Goal: Check status: Check status

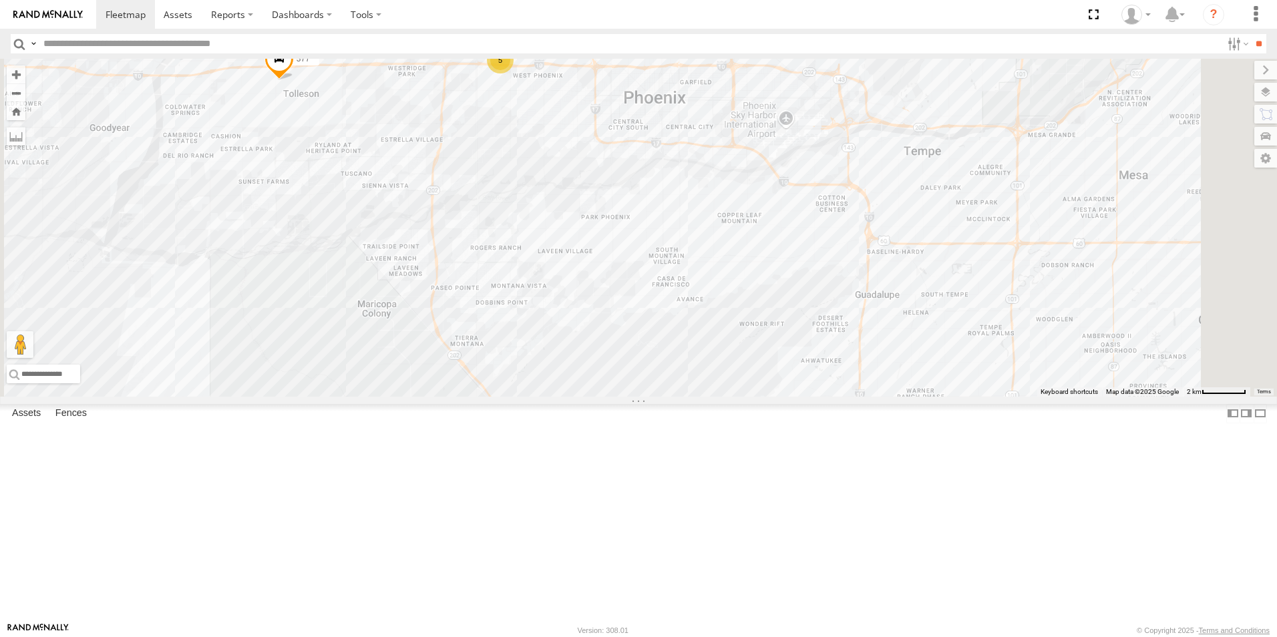
drag, startPoint x: 772, startPoint y: 340, endPoint x: 769, endPoint y: 346, distance: 6.9
click at [772, 341] on div "5 377" at bounding box center [638, 228] width 1277 height 338
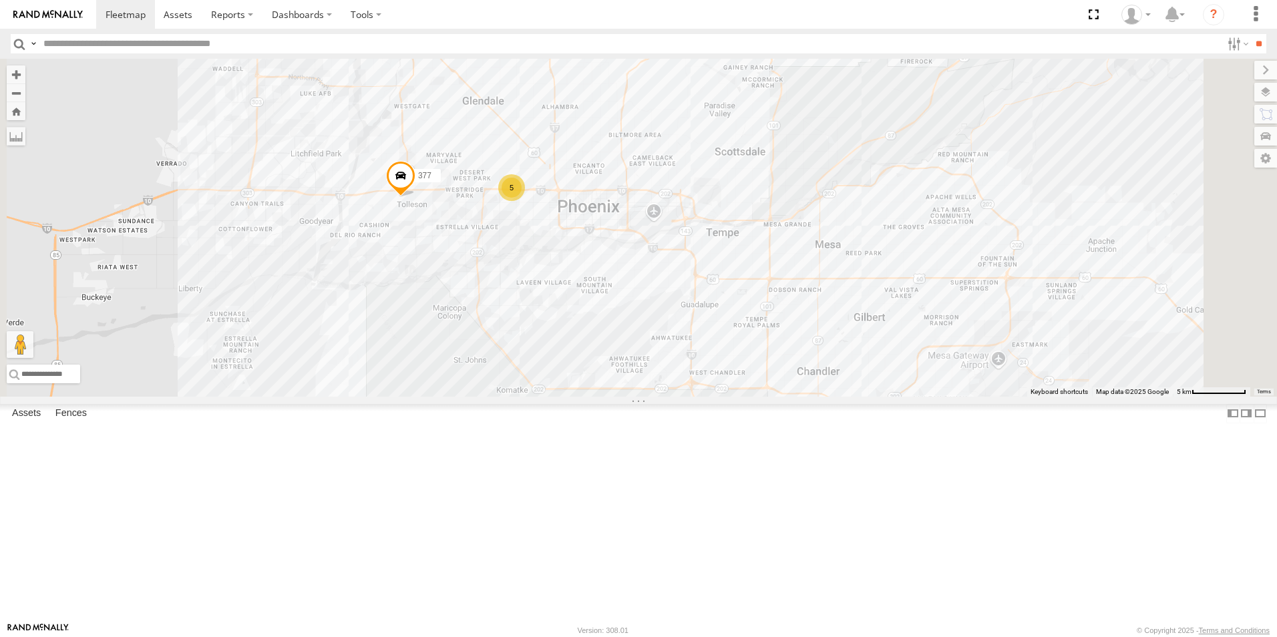
click at [0, 0] on div "Phoenix" at bounding box center [0, 0] width 0 height 0
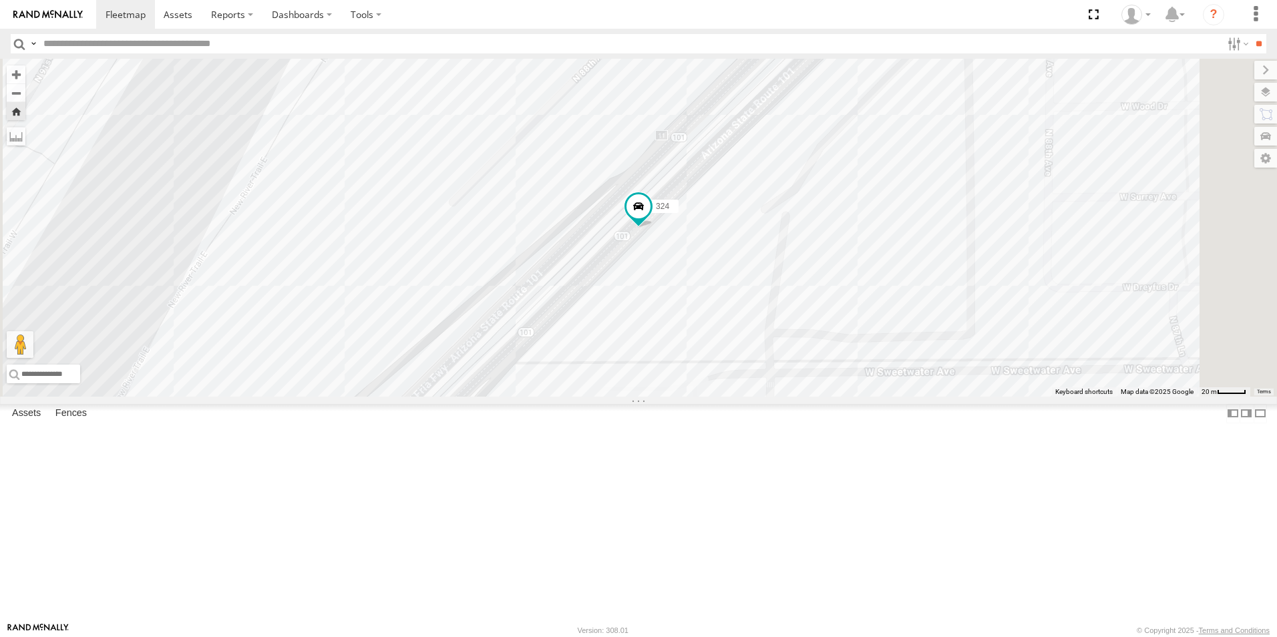
click at [0, 0] on div "411" at bounding box center [0, 0] width 0 height 0
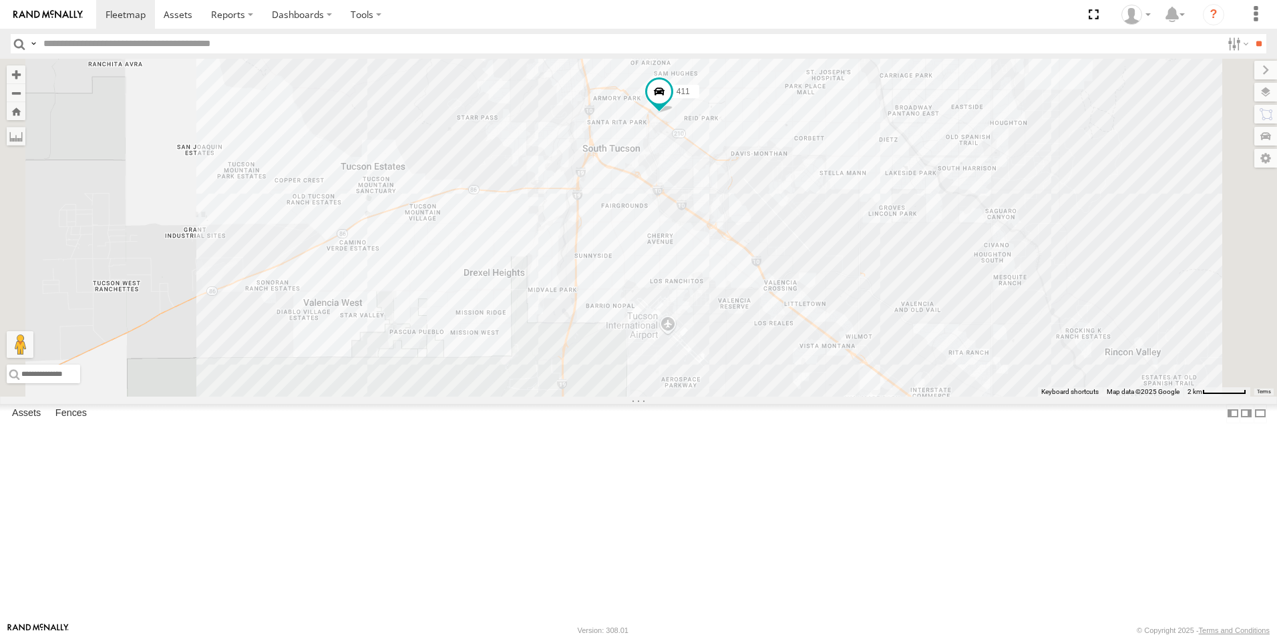
click at [0, 0] on div "Phoenix" at bounding box center [0, 0] width 0 height 0
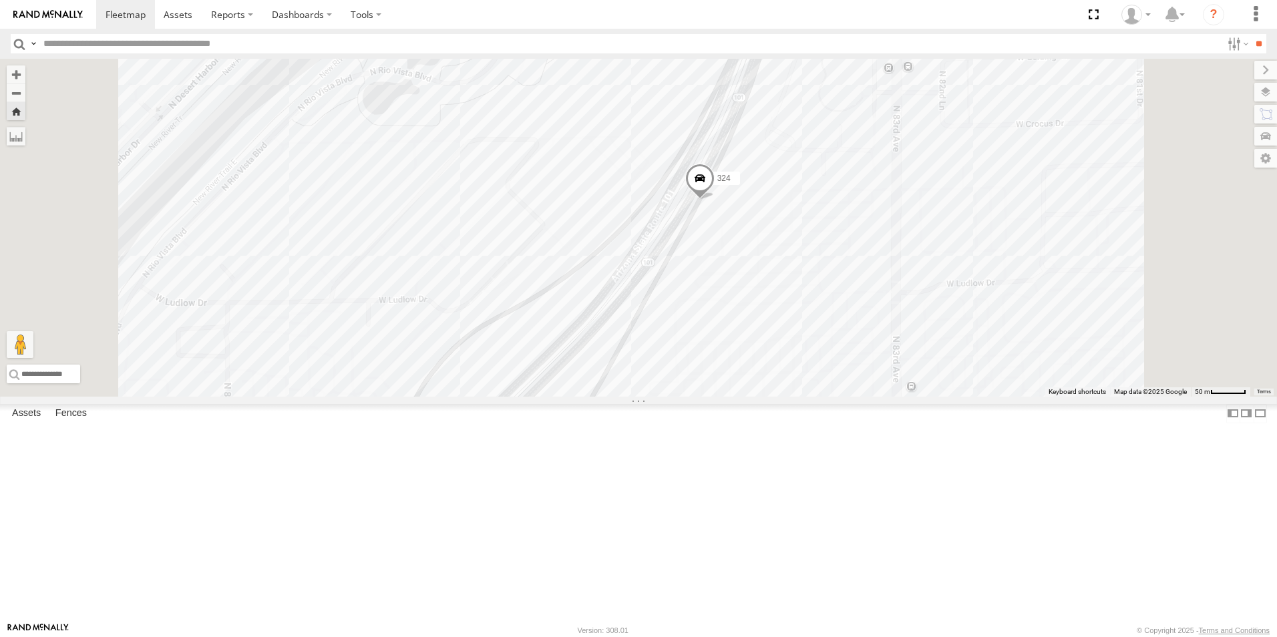
click at [715, 200] on span at bounding box center [699, 182] width 29 height 36
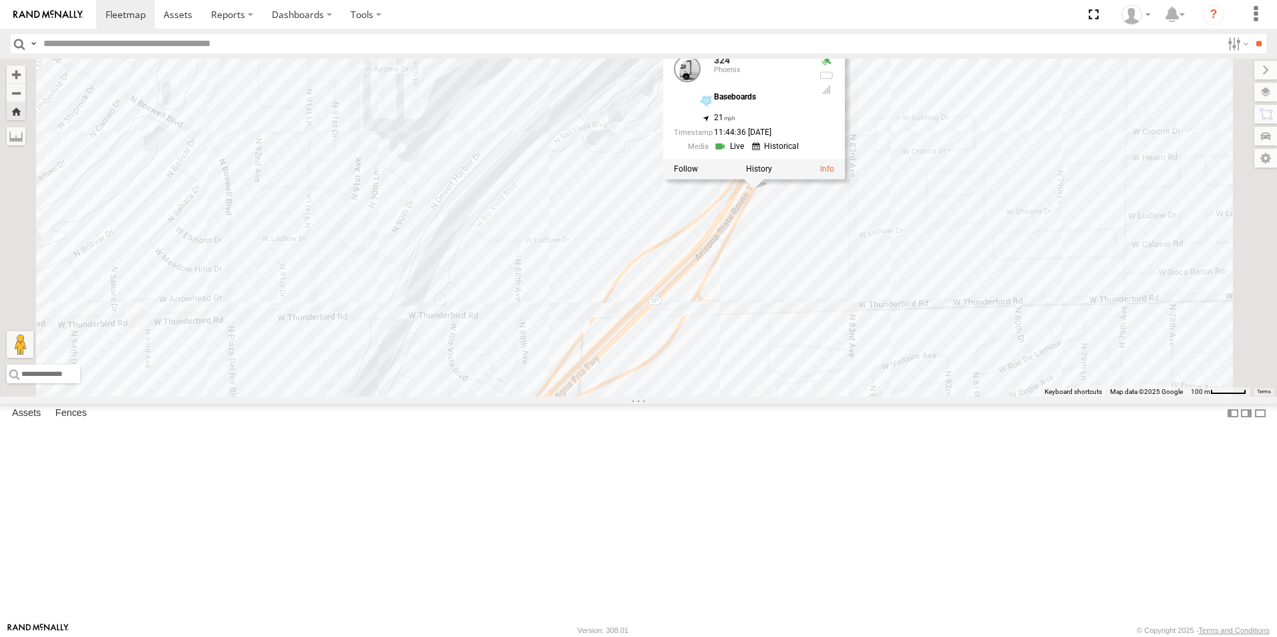
click at [986, 343] on div "324 324 Phoenix Baseboards 33.61308 , -112.24072 21 11:44:36 [DATE]" at bounding box center [638, 228] width 1277 height 338
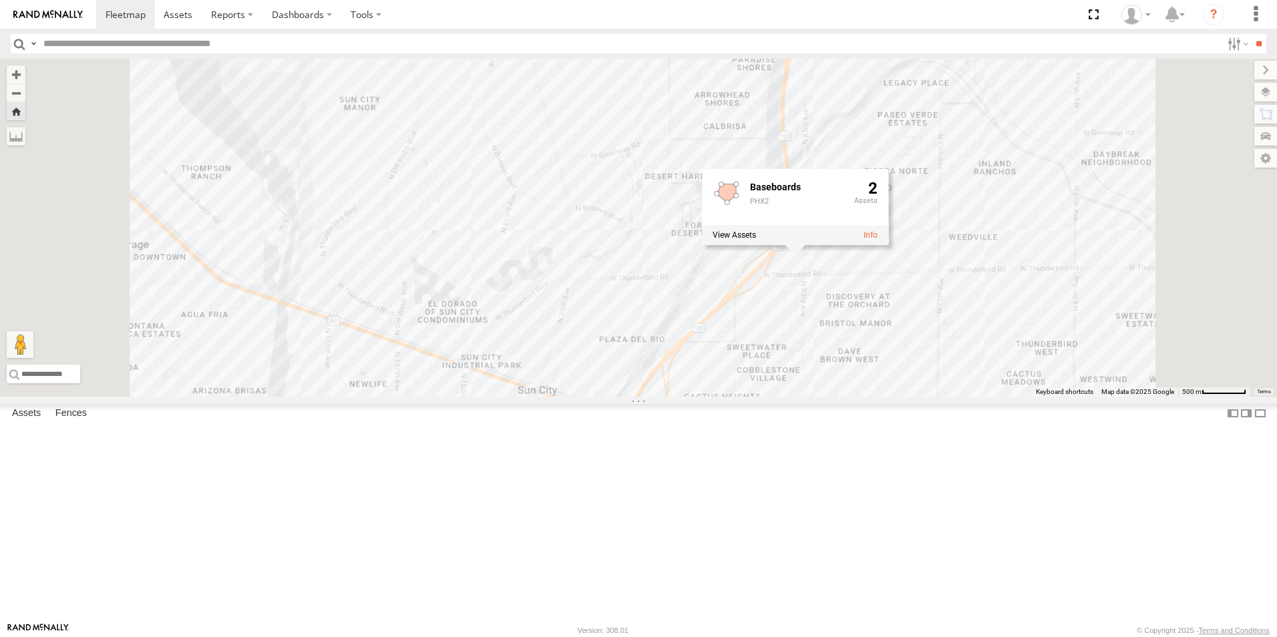
click at [963, 397] on div "324 Baseboards PHX2 2" at bounding box center [638, 228] width 1277 height 338
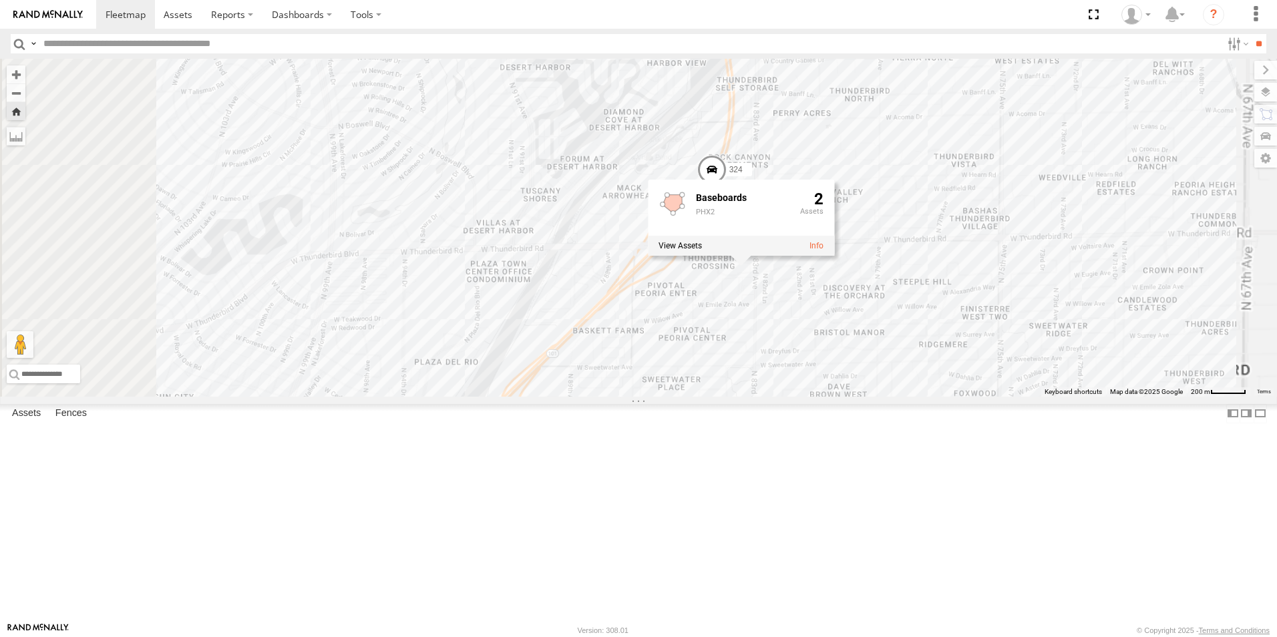
click at [968, 392] on div "324 Baseboards PHX2 2" at bounding box center [638, 228] width 1277 height 338
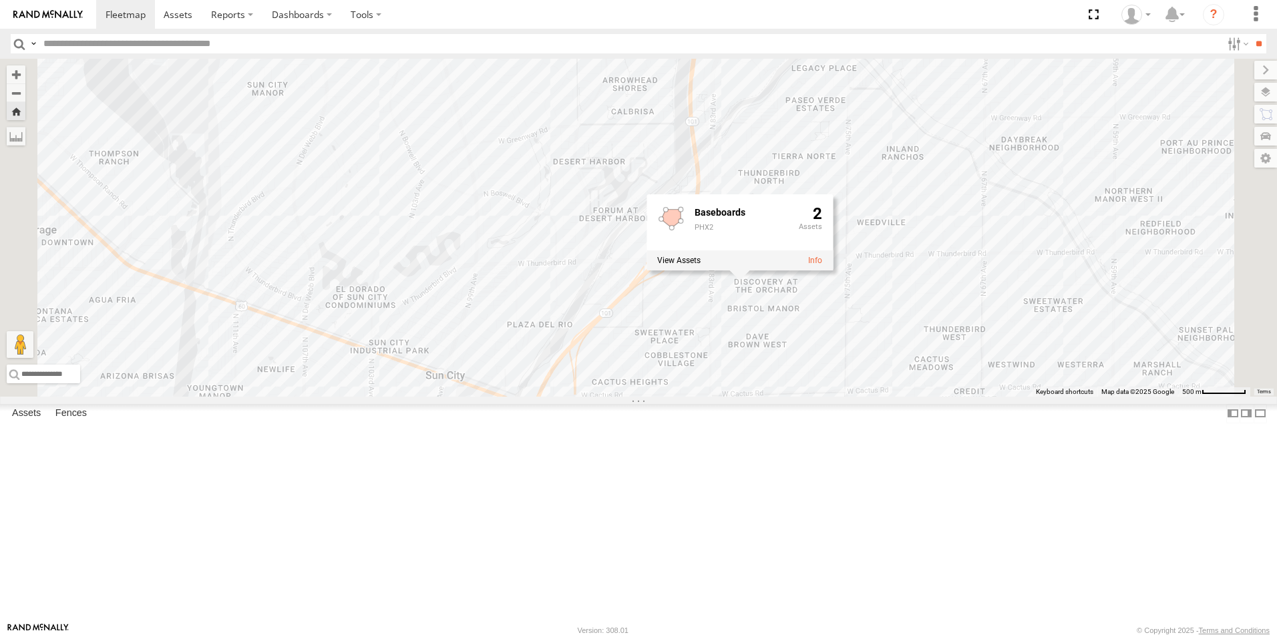
drag, startPoint x: 762, startPoint y: 221, endPoint x: 755, endPoint y: 223, distance: 7.6
click at [757, 223] on div "324 Baseboards PHX2 2" at bounding box center [638, 228] width 1277 height 338
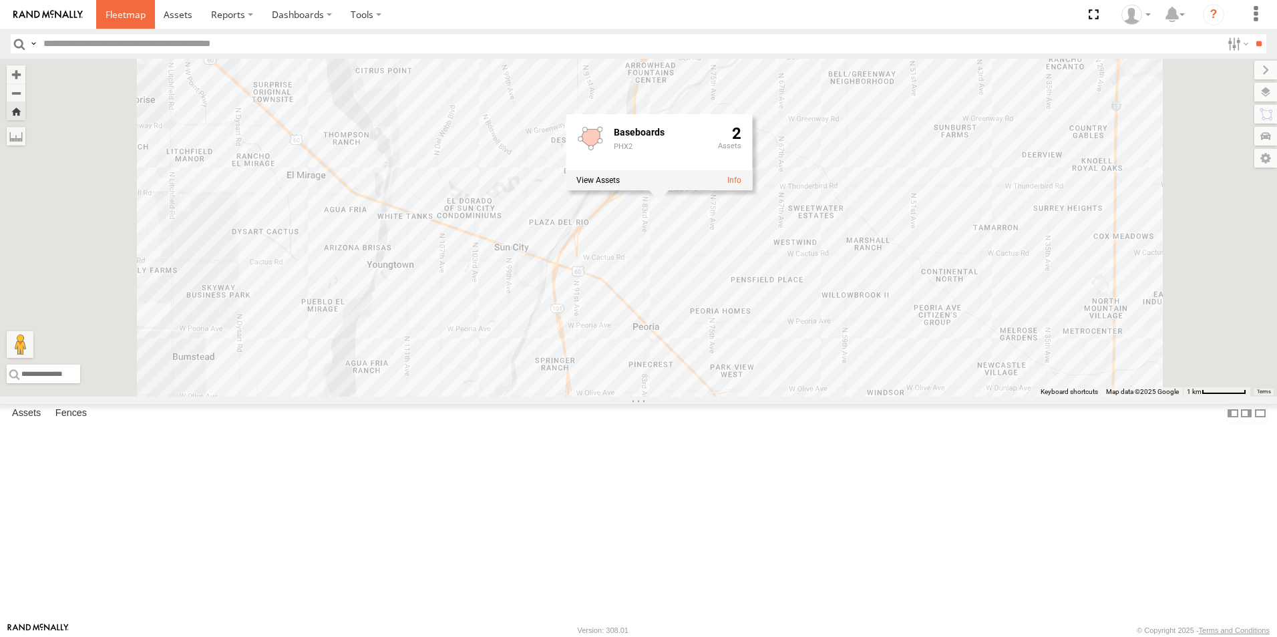
click at [109, 9] on span at bounding box center [126, 14] width 40 height 13
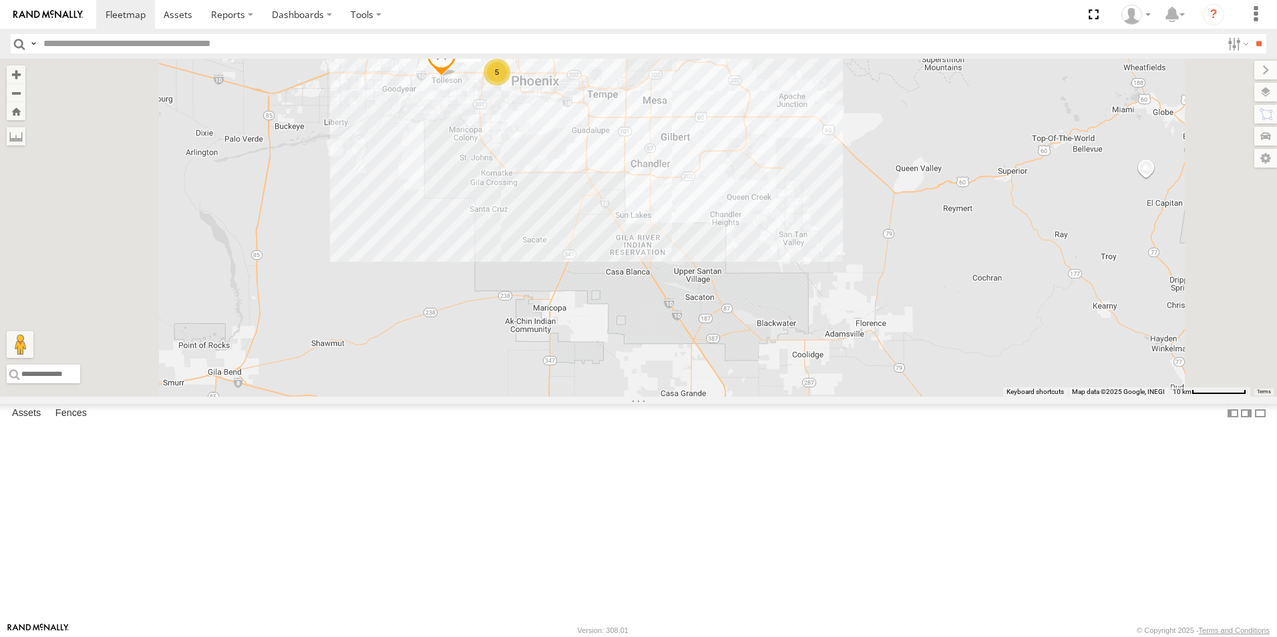
drag, startPoint x: 644, startPoint y: 145, endPoint x: 661, endPoint y: 190, distance: 48.0
click at [654, 182] on div "411 377 324 5" at bounding box center [638, 228] width 1277 height 338
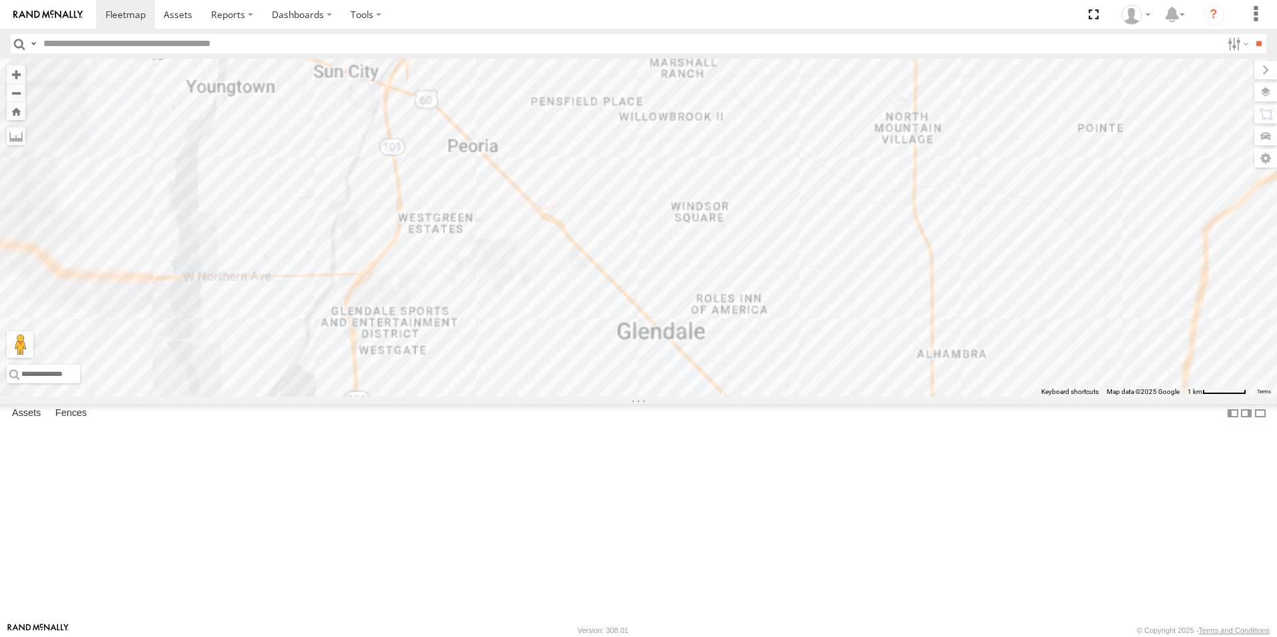
drag, startPoint x: 629, startPoint y: 243, endPoint x: 628, endPoint y: 263, distance: 20.8
click at [629, 253] on div "411 377 324" at bounding box center [638, 228] width 1277 height 338
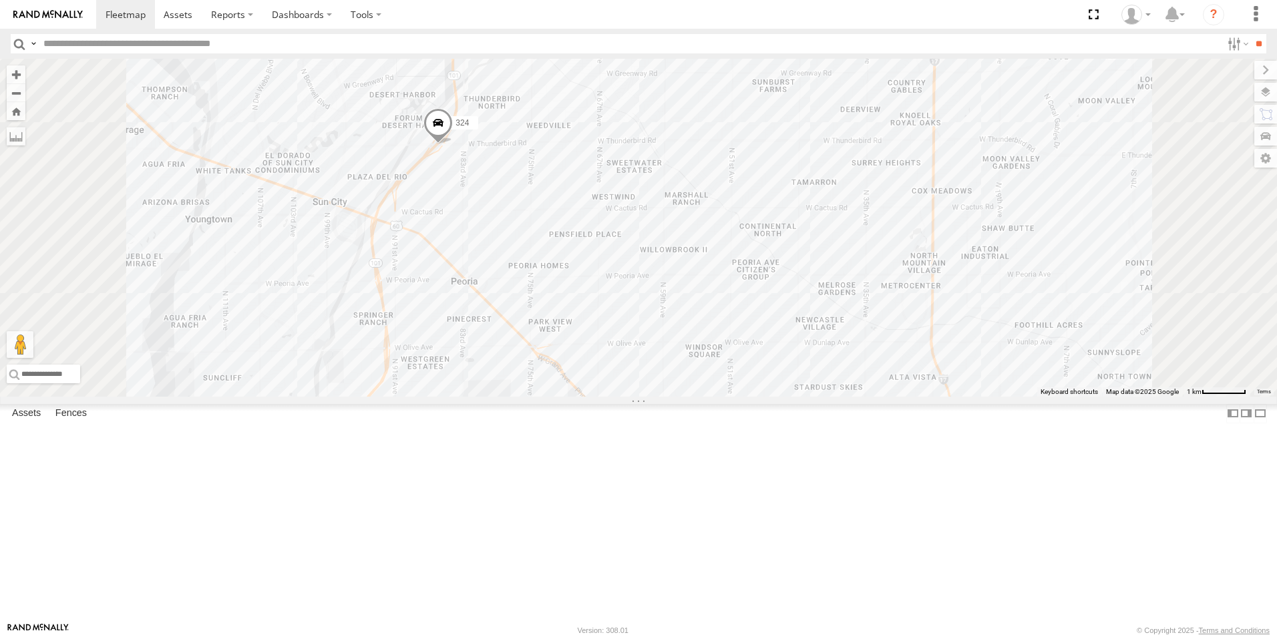
drag, startPoint x: 648, startPoint y: 270, endPoint x: 659, endPoint y: 321, distance: 52.7
click at [654, 297] on div "411 377 324" at bounding box center [638, 228] width 1277 height 338
